Goal: Task Accomplishment & Management: Complete application form

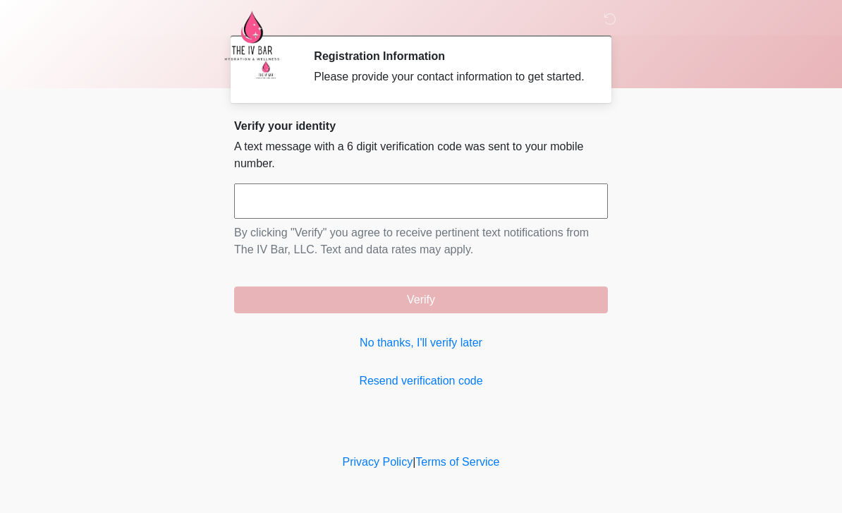
click at [466, 351] on link "No thanks, I'll verify later" at bounding box center [421, 342] width 374 height 17
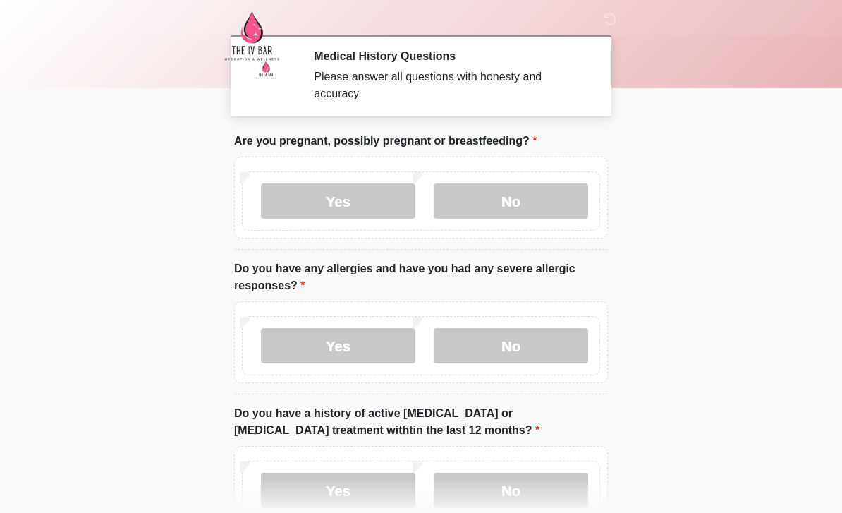
click at [255, 80] on img at bounding box center [266, 70] width 42 height 42
click at [532, 192] on label "No" at bounding box center [511, 200] width 154 height 35
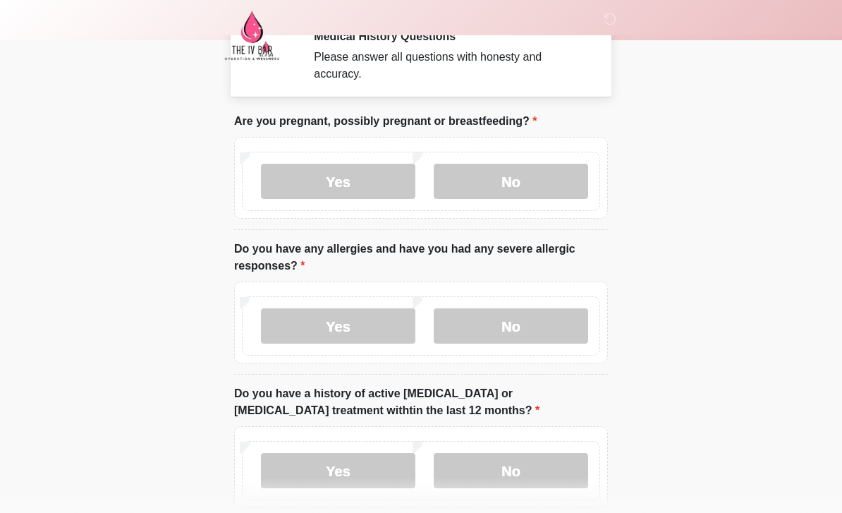
scroll to position [112, 0]
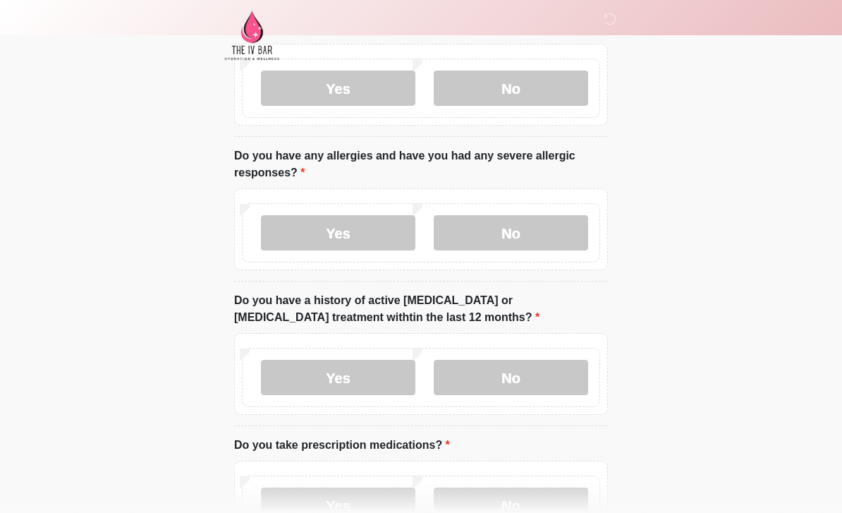
click at [534, 370] on label "No" at bounding box center [511, 377] width 154 height 35
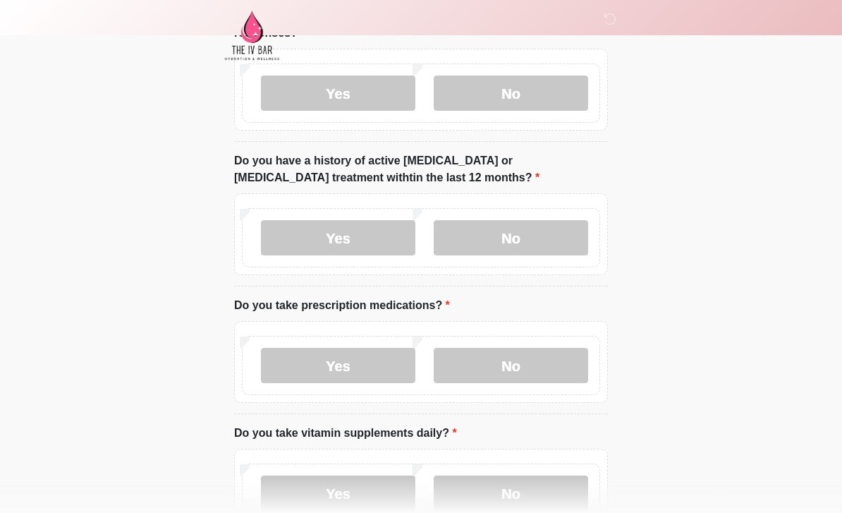
click at [357, 370] on label "Yes" at bounding box center [338, 365] width 154 height 35
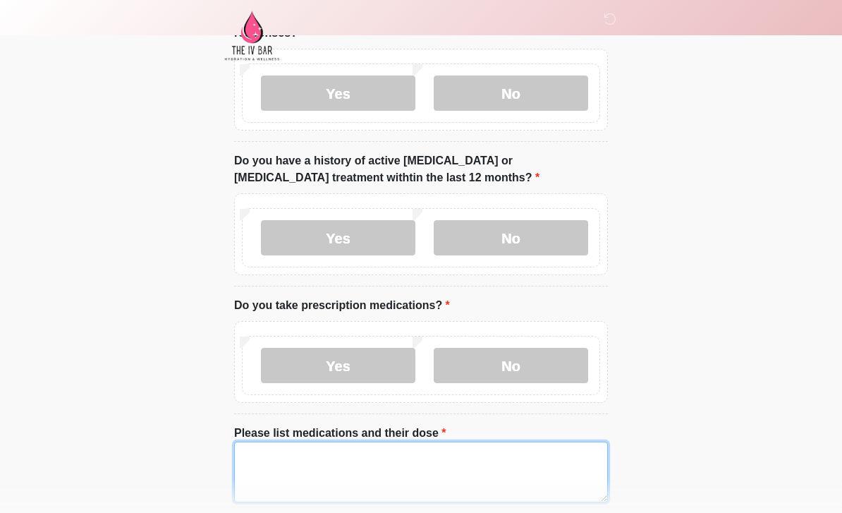
click at [389, 458] on textarea "Please list medications and their dose" at bounding box center [421, 471] width 374 height 61
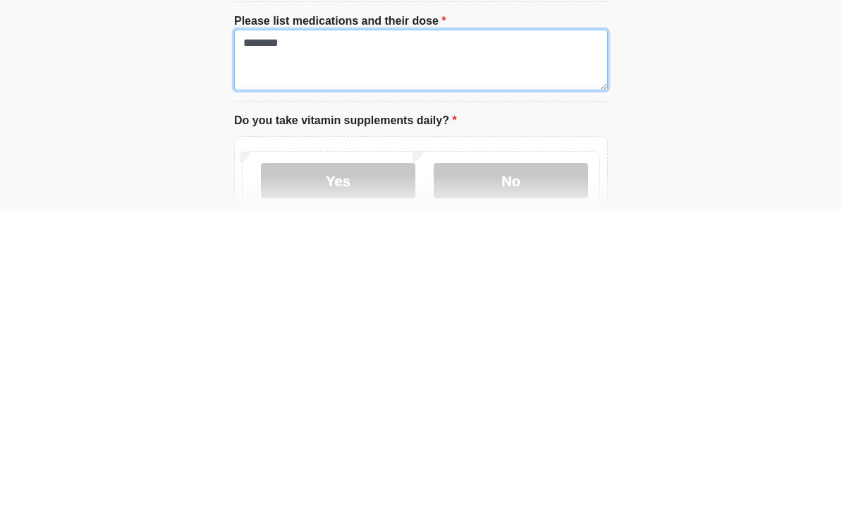
scroll to position [388, 0]
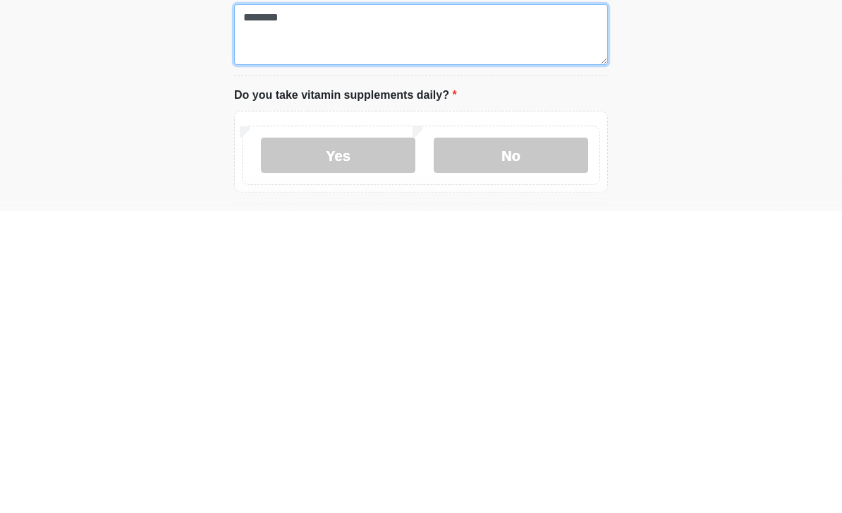
type textarea "********"
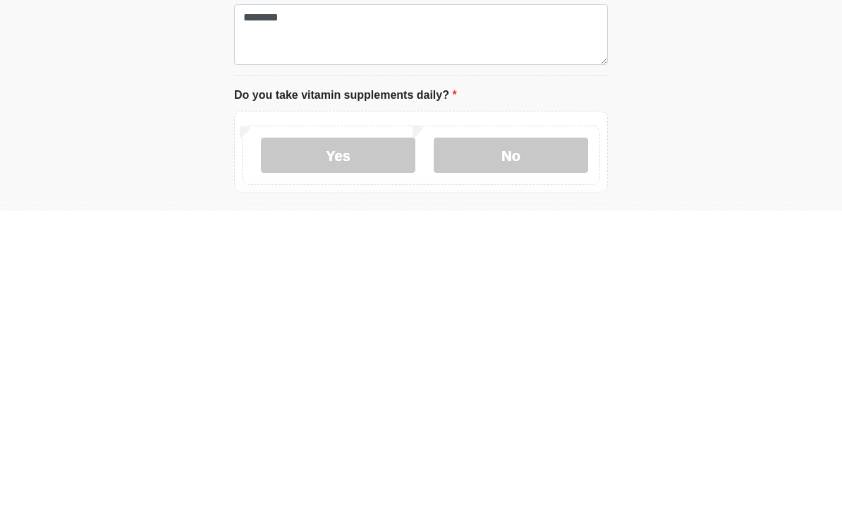
click at [536, 439] on label "No" at bounding box center [511, 456] width 154 height 35
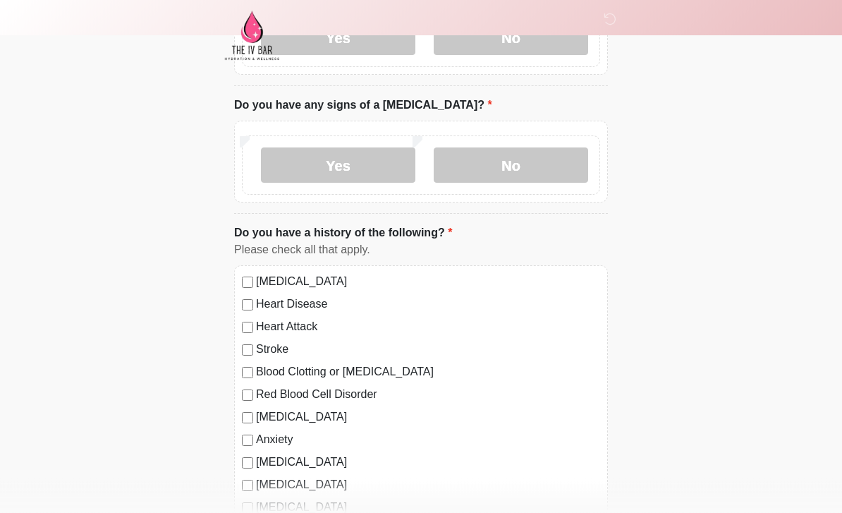
click at [551, 178] on label "No" at bounding box center [511, 165] width 154 height 35
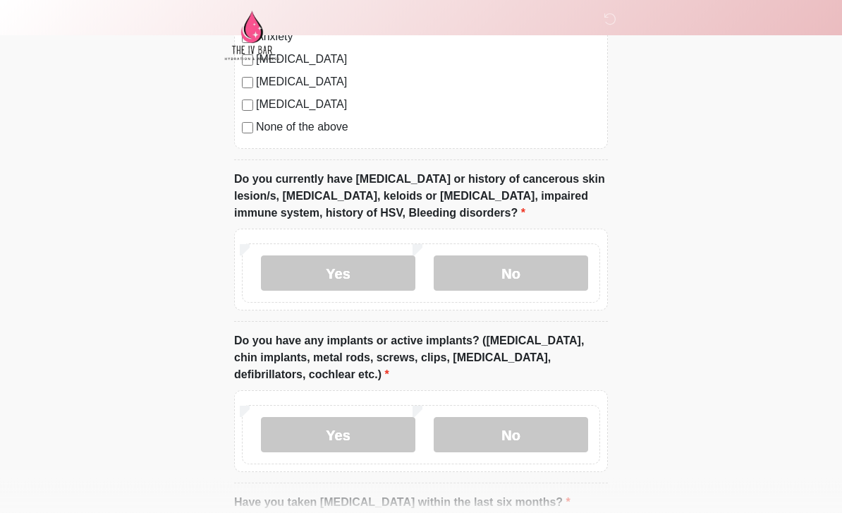
click at [550, 270] on label "No" at bounding box center [511, 273] width 154 height 35
click at [527, 429] on label "No" at bounding box center [511, 434] width 154 height 35
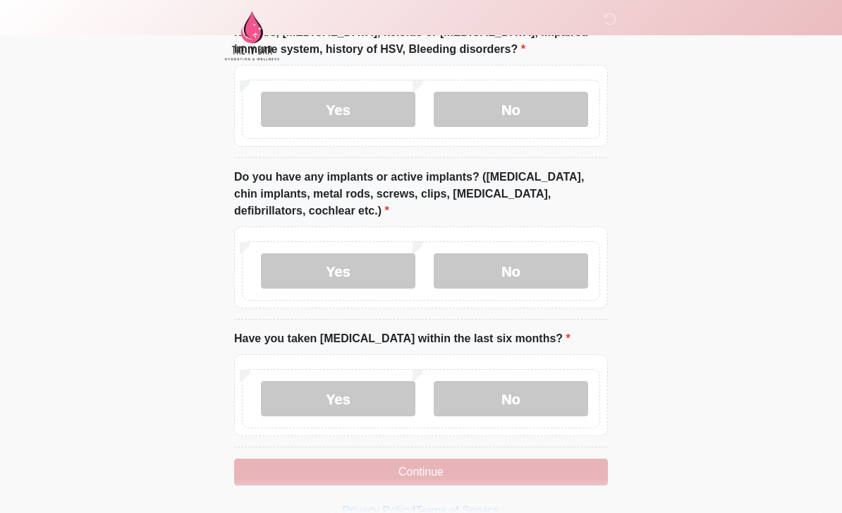
click at [522, 384] on label "No" at bounding box center [511, 398] width 154 height 35
click at [508, 472] on button "Continue" at bounding box center [421, 471] width 374 height 27
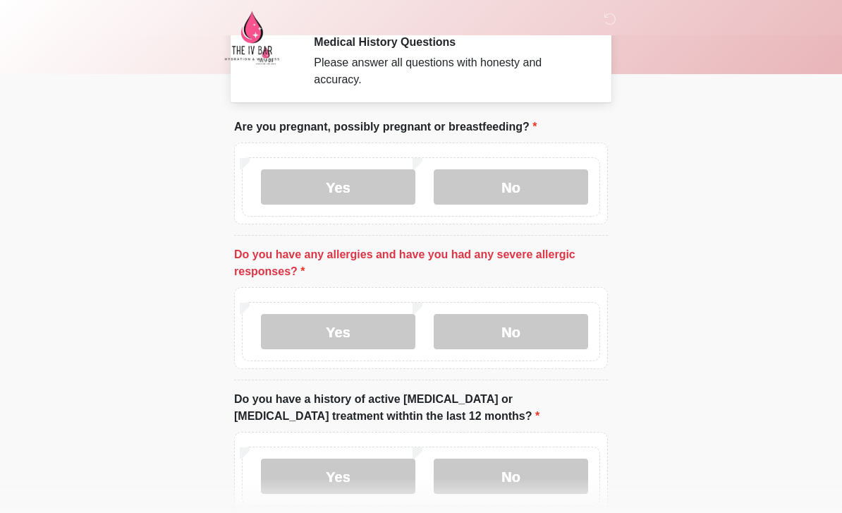
scroll to position [0, 0]
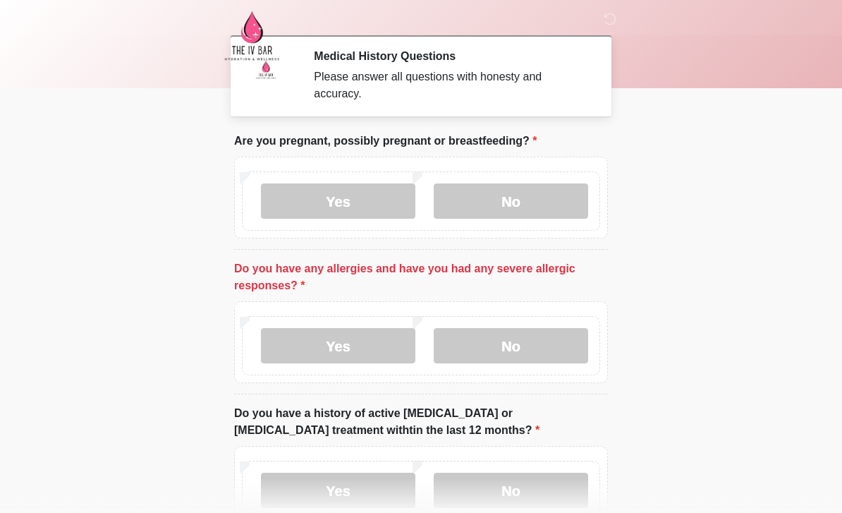
click at [519, 344] on label "No" at bounding box center [511, 345] width 154 height 35
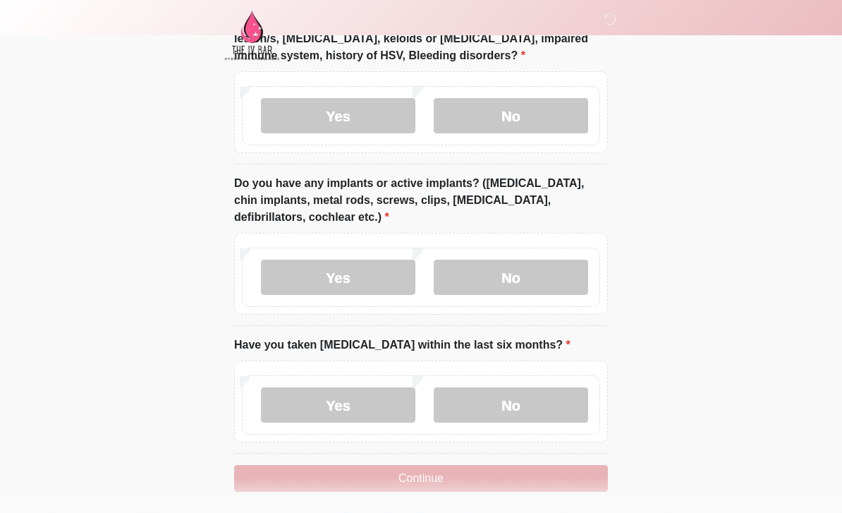
scroll to position [1367, 0]
click at [422, 480] on button "Continue" at bounding box center [421, 478] width 374 height 27
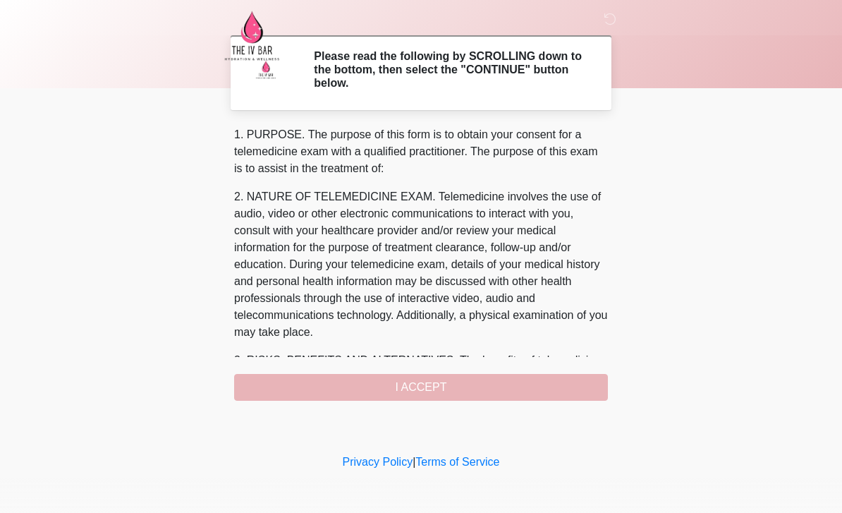
scroll to position [0, 0]
click at [472, 384] on button "I ACCEPT" at bounding box center [421, 387] width 374 height 27
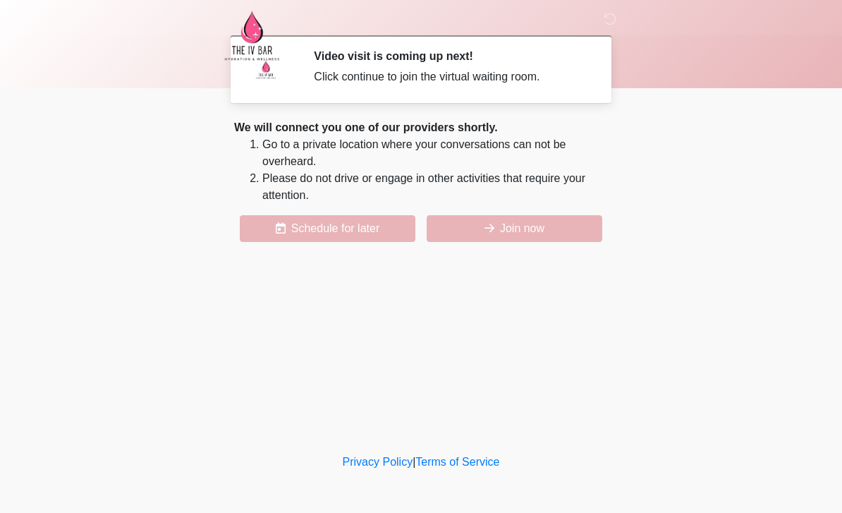
click at [551, 262] on div "‎ ‎ Video visit is coming up next! Click continue to join the virtual waiting r…" at bounding box center [420, 225] width 423 height 422
click at [520, 240] on button "Join now" at bounding box center [515, 228] width 176 height 27
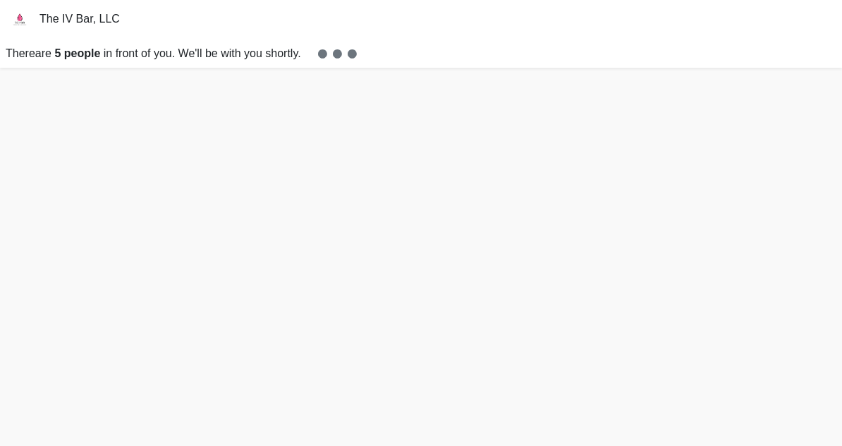
scroll to position [4, 0]
